Goal: Find contact information: Obtain details needed to contact an individual or organization

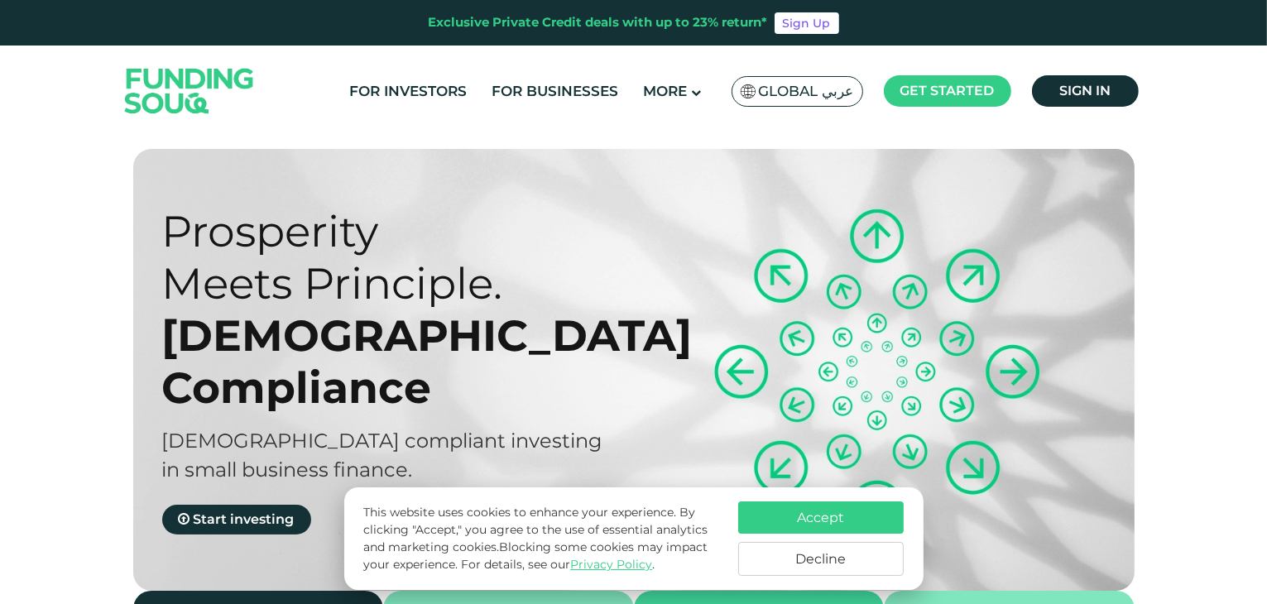
click at [849, 522] on button "Accept" at bounding box center [820, 517] width 165 height 32
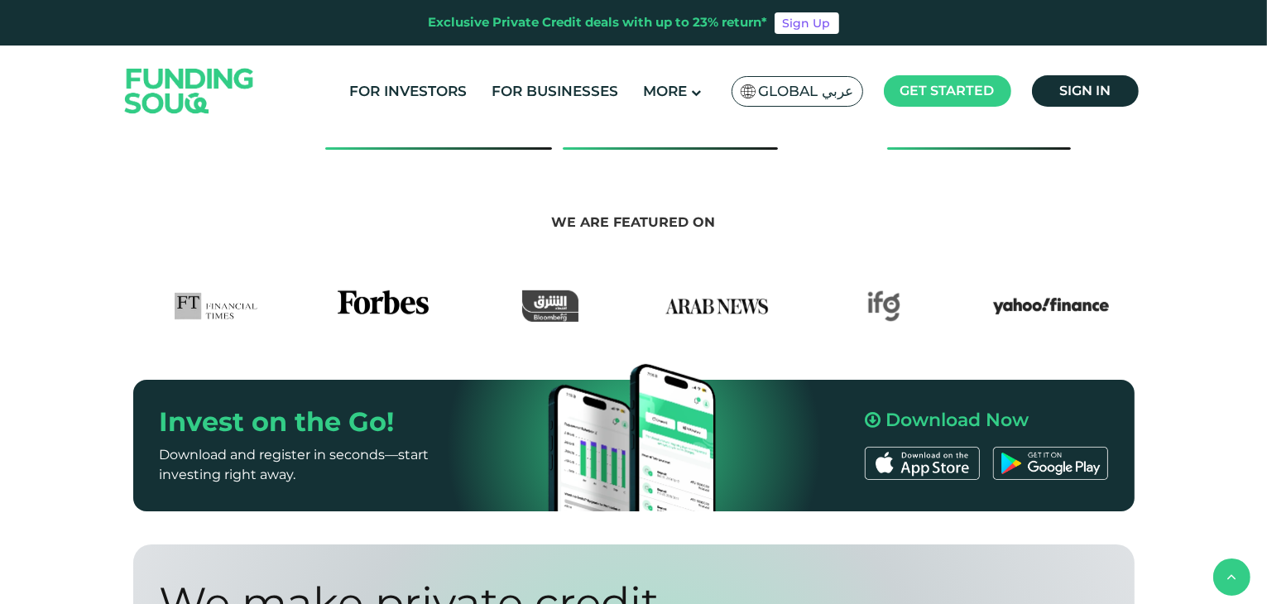
scroll to position [1158, 0]
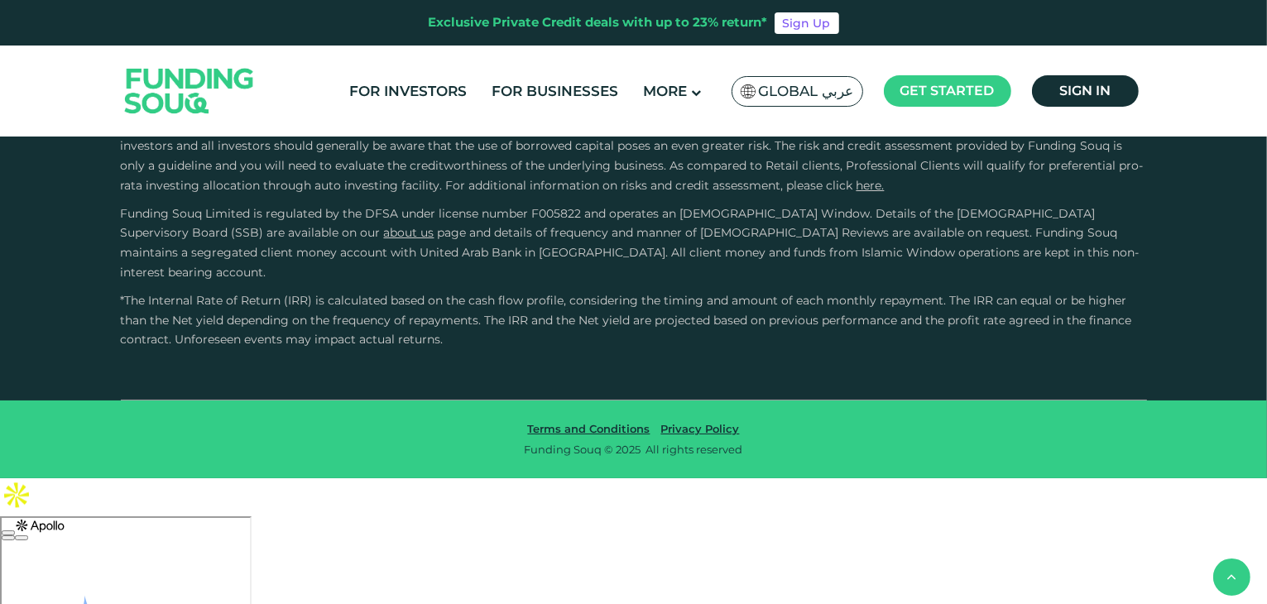
type tc-range-slider "4"
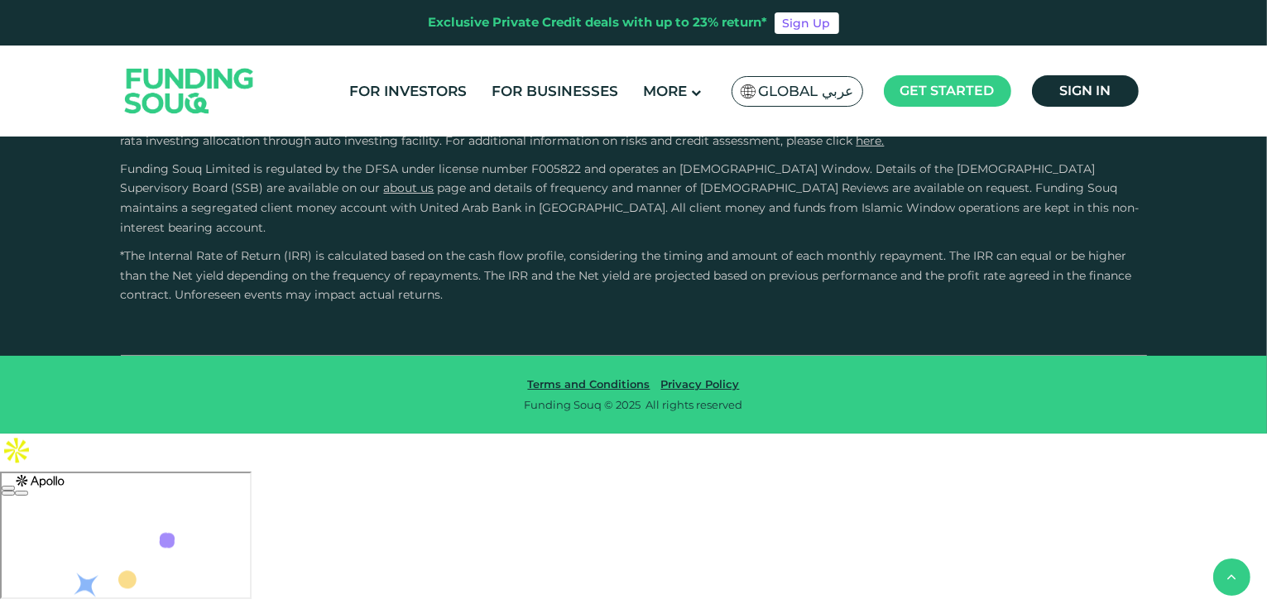
scroll to position [4963, 0]
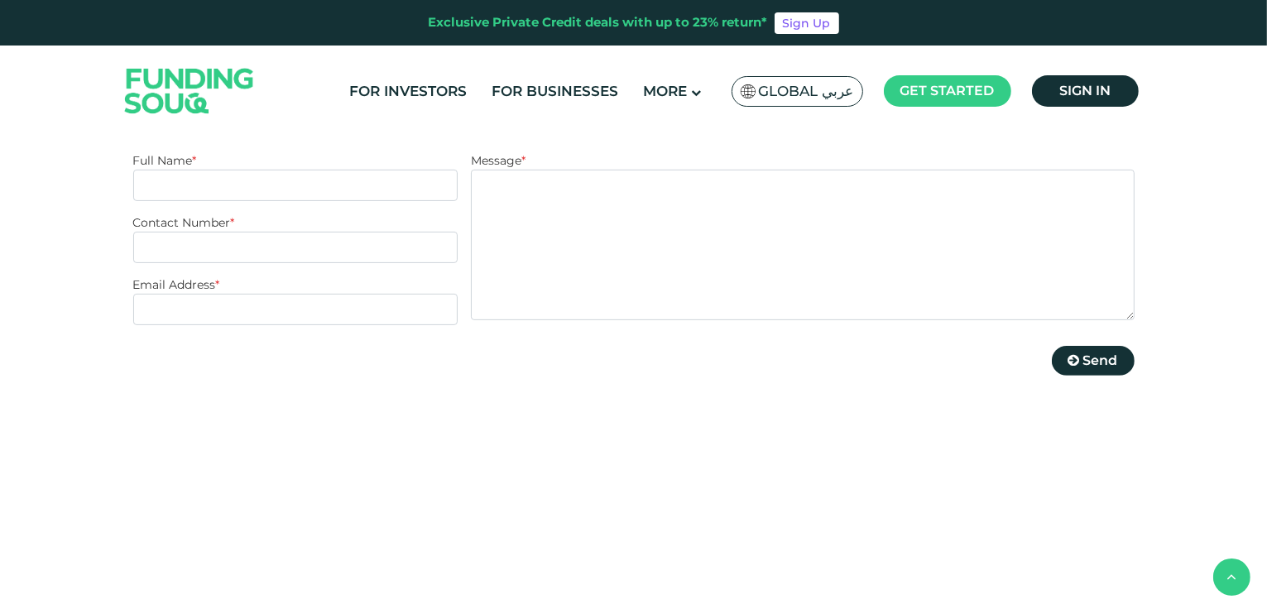
scroll to position [496, 0]
